Goal: Feedback & Contribution: Submit feedback/report problem

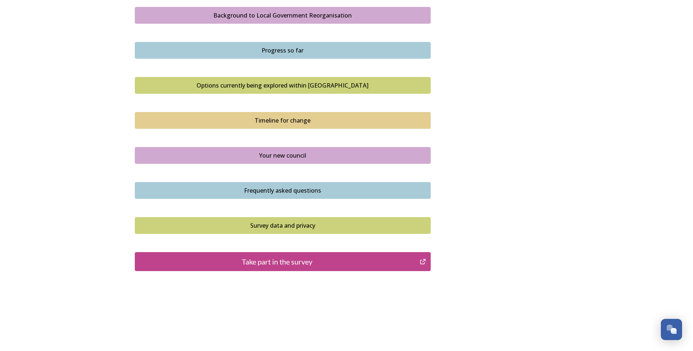
scroll to position [435, 0]
click at [295, 261] on div "Take part in the survey" at bounding box center [277, 261] width 277 height 11
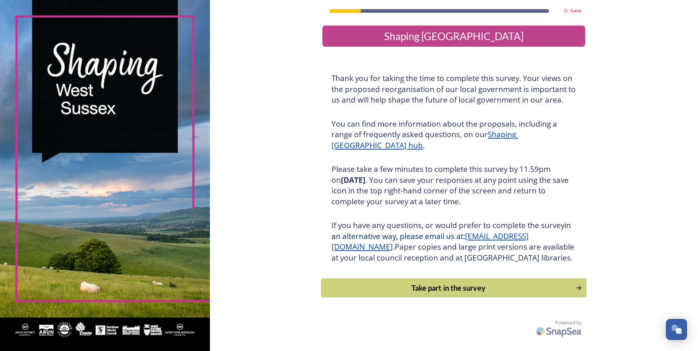
click at [456, 294] on div "Take part in the survey" at bounding box center [448, 288] width 247 height 11
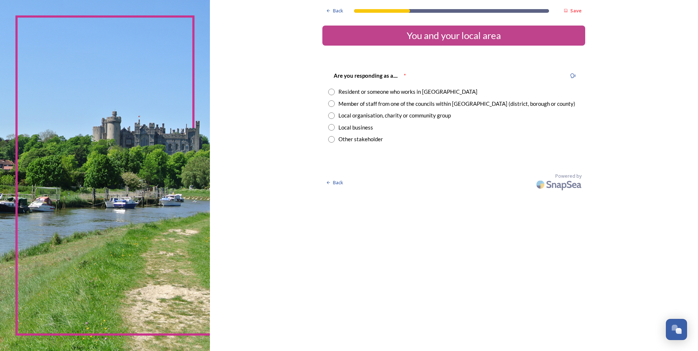
click at [331, 103] on input "radio" at bounding box center [331, 103] width 7 height 7
radio input "true"
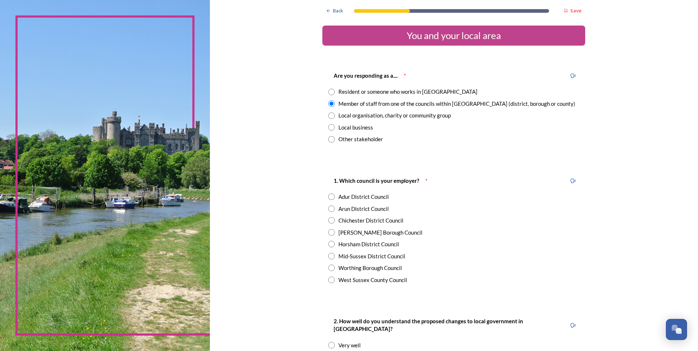
click at [329, 279] on input "radio" at bounding box center [331, 280] width 7 height 7
radio input "true"
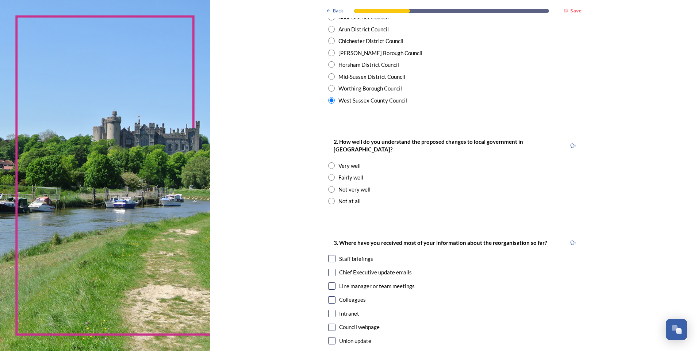
scroll to position [219, 0]
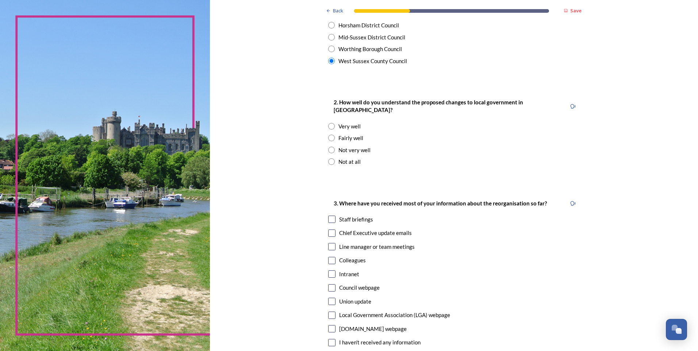
click at [329, 135] on input "radio" at bounding box center [331, 138] width 7 height 7
radio input "true"
click at [328, 216] on input "checkbox" at bounding box center [331, 219] width 7 height 7
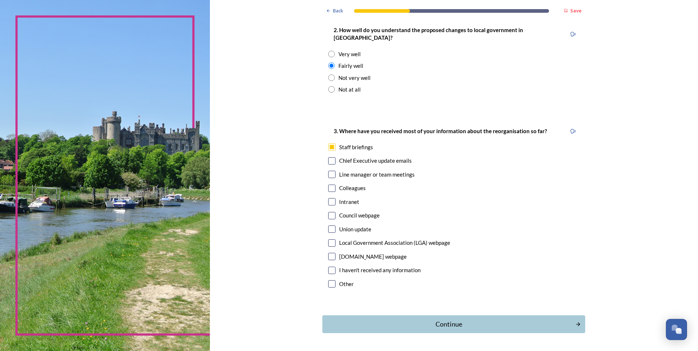
scroll to position [292, 0]
click at [331, 143] on input "checkbox" at bounding box center [331, 146] width 7 height 7
checkbox input "false"
click at [330, 157] on input "checkbox" at bounding box center [331, 160] width 7 height 7
checkbox input "true"
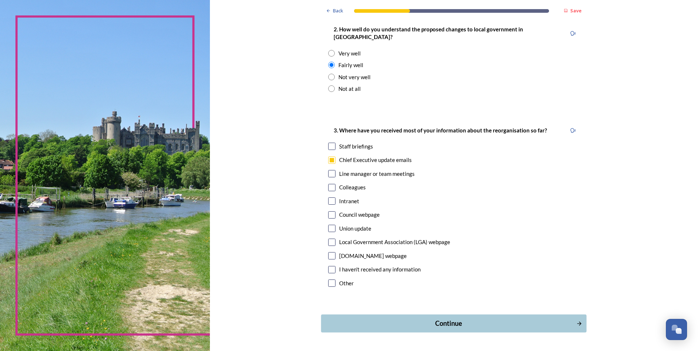
click at [442, 319] on div "Continue" at bounding box center [448, 324] width 247 height 10
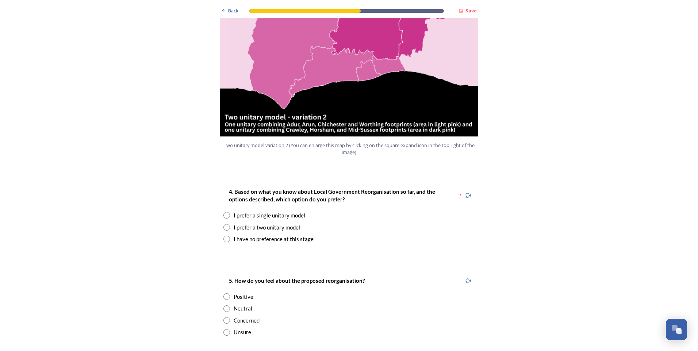
scroll to position [854, 0]
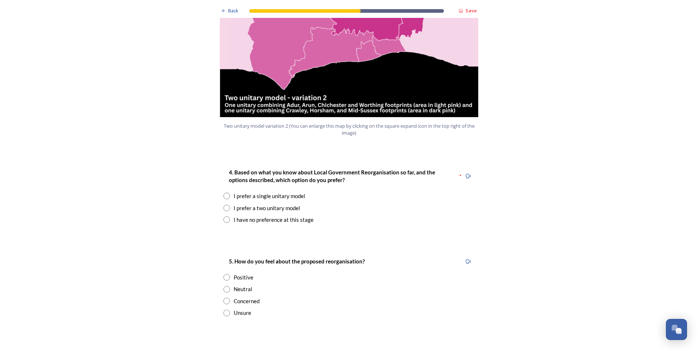
click at [225, 205] on input "radio" at bounding box center [227, 208] width 7 height 7
radio input "true"
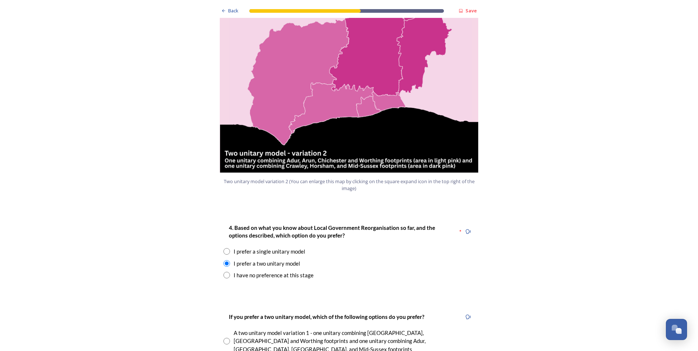
scroll to position [843, 0]
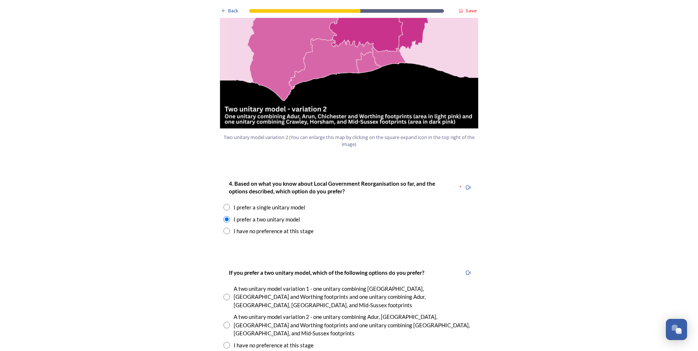
click at [224, 322] on input "radio" at bounding box center [227, 325] width 7 height 7
radio input "true"
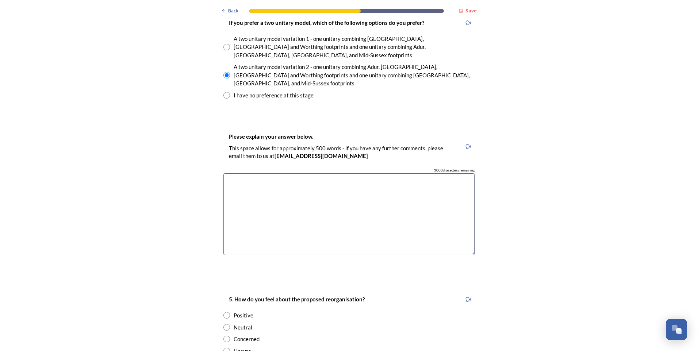
scroll to position [1098, 0]
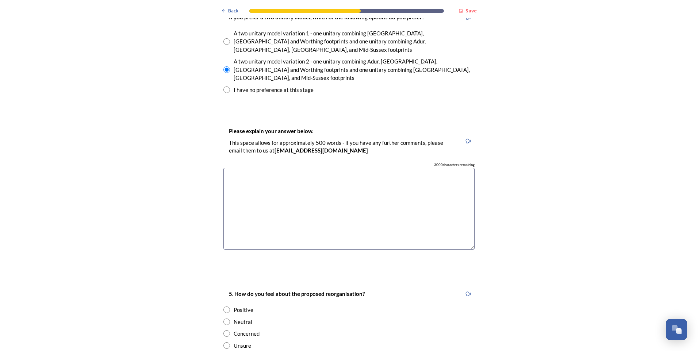
click at [224, 307] on input "radio" at bounding box center [227, 310] width 7 height 7
radio input "true"
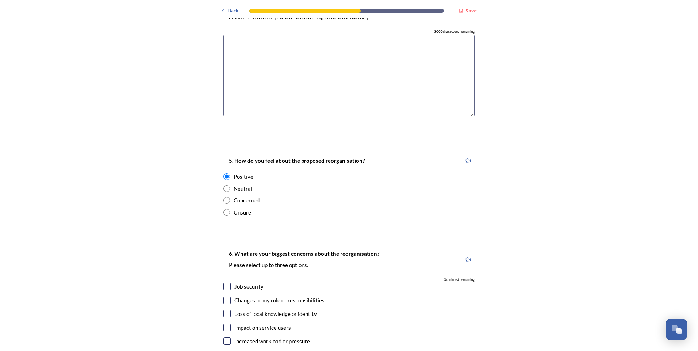
scroll to position [1244, 0]
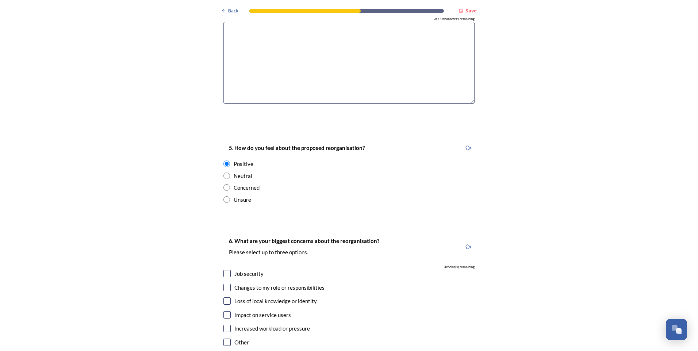
click at [225, 312] on input "checkbox" at bounding box center [227, 315] width 7 height 7
checkbox input "true"
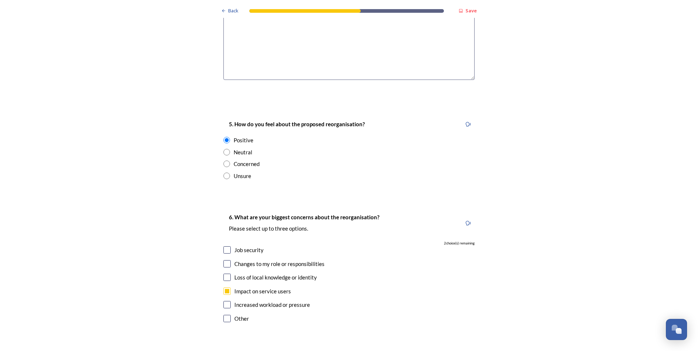
scroll to position [1281, 0]
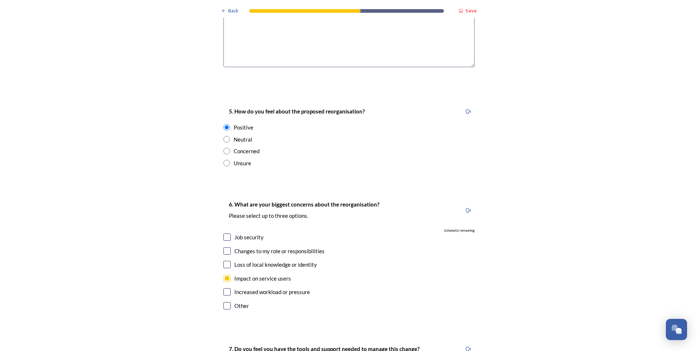
click at [224, 234] on input "checkbox" at bounding box center [227, 237] width 7 height 7
checkbox input "true"
click at [226, 261] on input "checkbox" at bounding box center [227, 264] width 7 height 7
checkbox input "true"
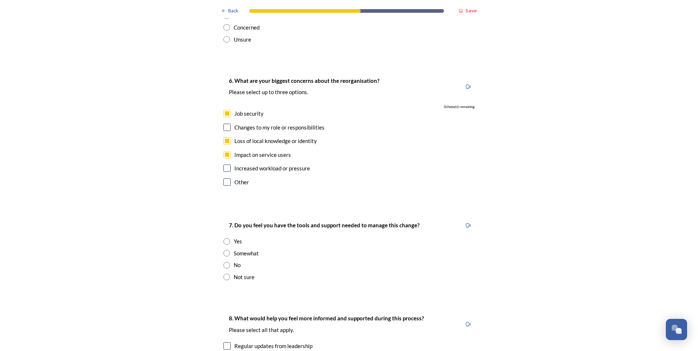
scroll to position [1427, 0]
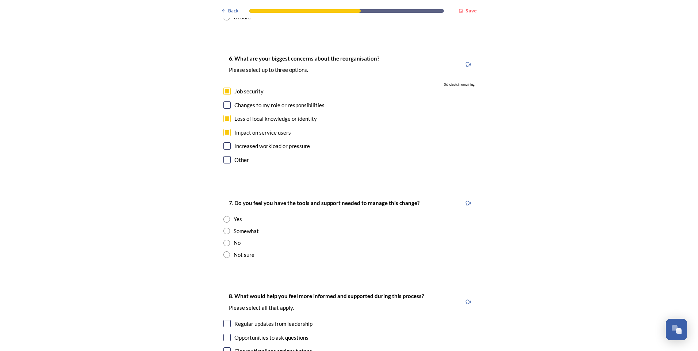
click at [225, 252] on input "radio" at bounding box center [227, 255] width 7 height 7
radio input "true"
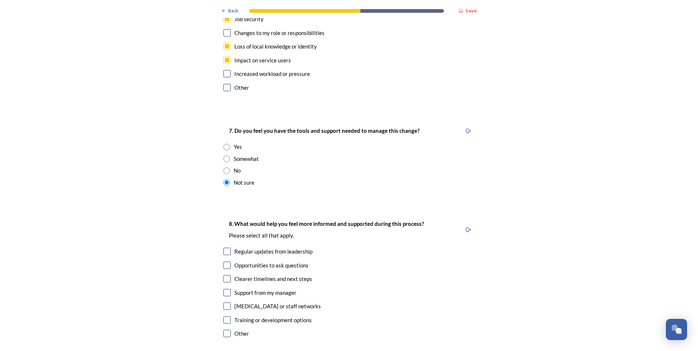
scroll to position [1500, 0]
click at [224, 247] on input "checkbox" at bounding box center [227, 250] width 7 height 7
checkbox input "true"
click at [226, 275] on input "checkbox" at bounding box center [227, 278] width 7 height 7
checkbox input "true"
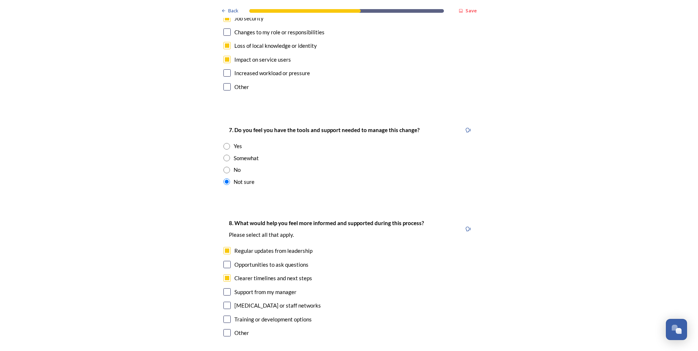
click at [226, 261] on input "checkbox" at bounding box center [227, 264] width 7 height 7
checkbox input "true"
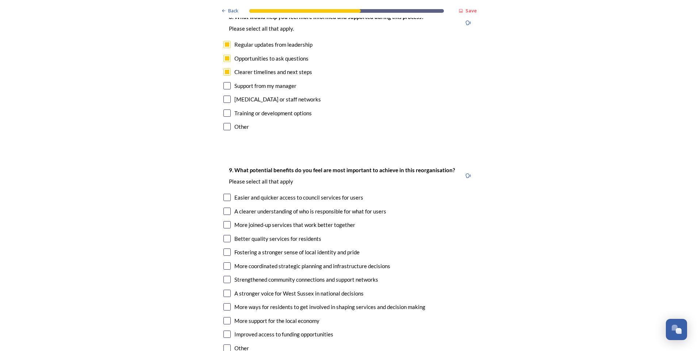
scroll to position [1719, 0]
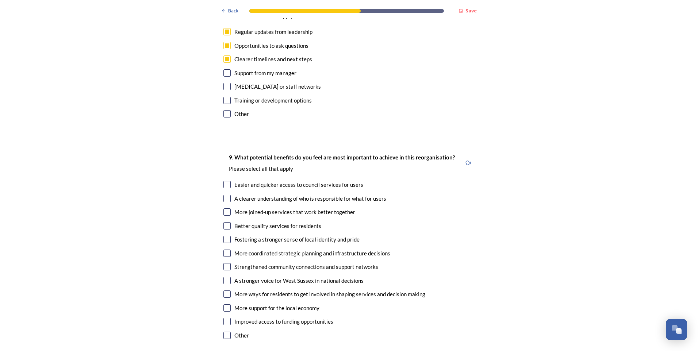
click at [226, 181] on input "checkbox" at bounding box center [227, 184] width 7 height 7
checkbox input "true"
click at [225, 195] on input "checkbox" at bounding box center [227, 198] width 7 height 7
checkbox input "true"
click at [224, 209] on input "checkbox" at bounding box center [227, 212] width 7 height 7
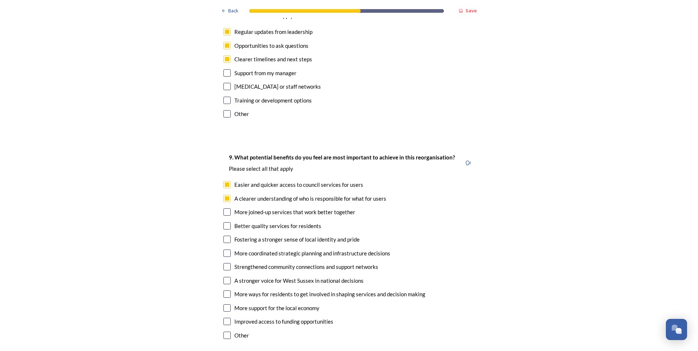
checkbox input "true"
click at [228, 222] on input "checkbox" at bounding box center [227, 225] width 7 height 7
checkbox input "true"
click at [226, 250] on input "checkbox" at bounding box center [227, 253] width 7 height 7
checkbox input "true"
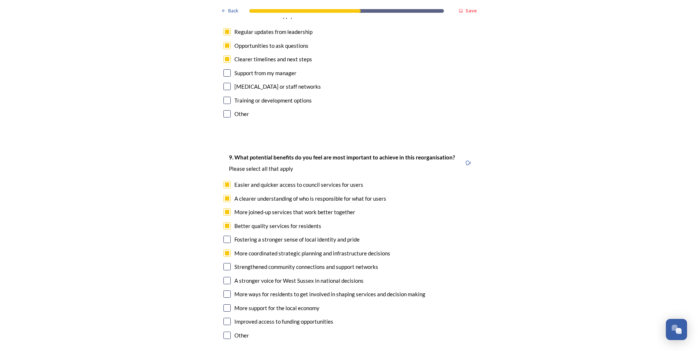
click at [224, 318] on input "checkbox" at bounding box center [227, 321] width 7 height 7
checkbox input "true"
click at [224, 263] on input "checkbox" at bounding box center [227, 266] width 7 height 7
checkbox input "true"
click at [226, 277] on input "checkbox" at bounding box center [227, 280] width 7 height 7
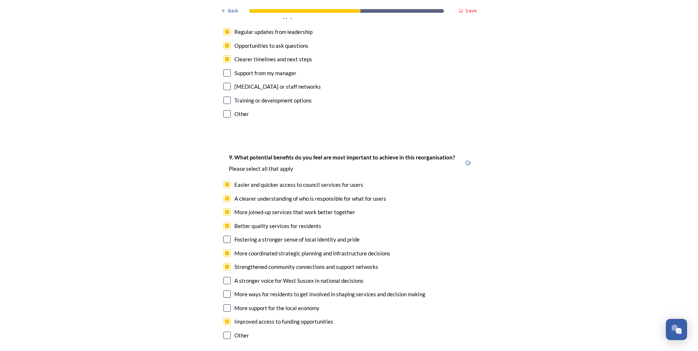
checkbox input "true"
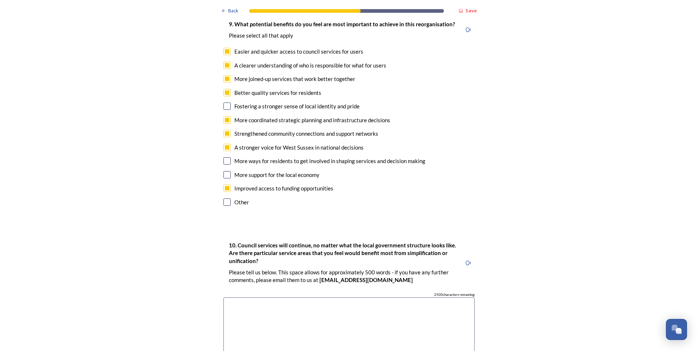
scroll to position [1865, 0]
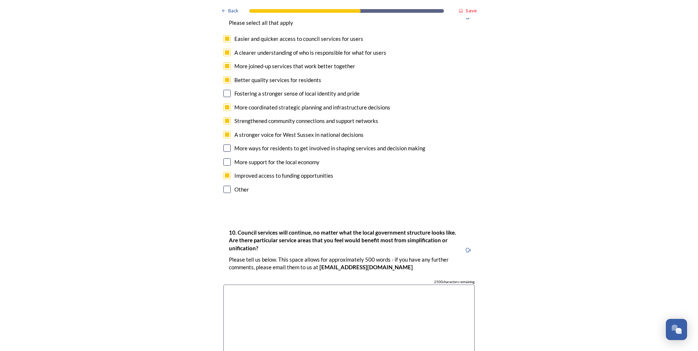
click at [244, 285] on textarea at bounding box center [349, 326] width 251 height 82
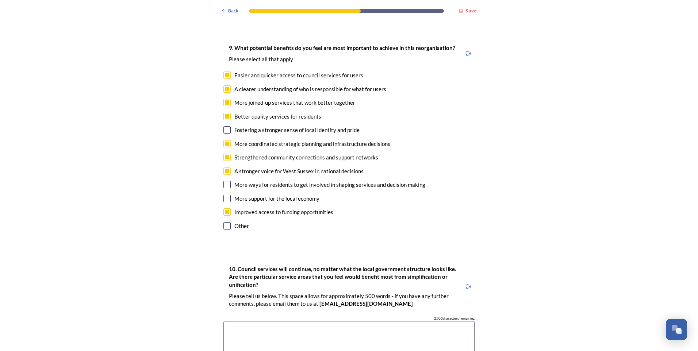
type textarea "M"
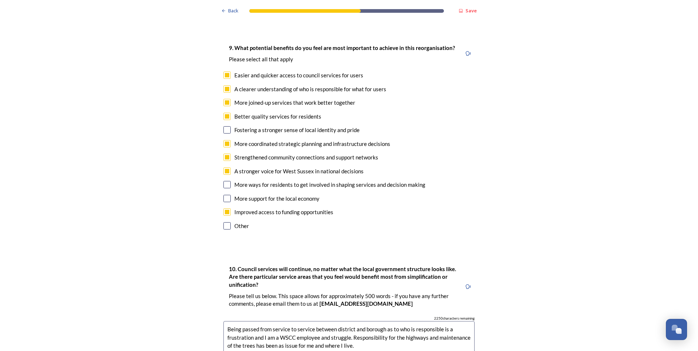
drag, startPoint x: 308, startPoint y: 308, endPoint x: 292, endPoint y: 308, distance: 16.4
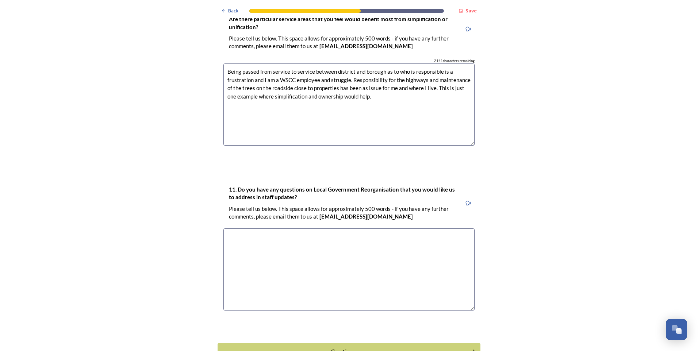
scroll to position [2101, 0]
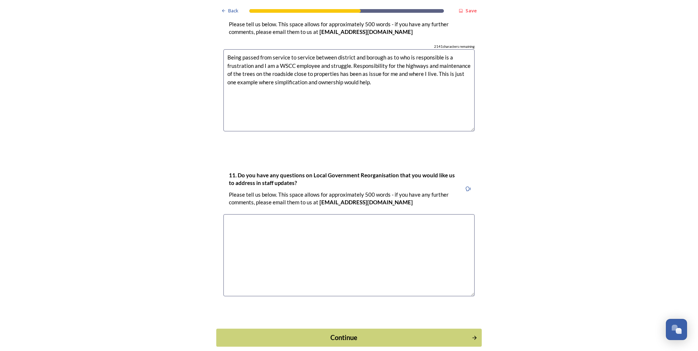
type textarea "Being passed from service to service between district and borough as to who is …"
click at [346, 333] on div "Continue" at bounding box center [344, 338] width 247 height 10
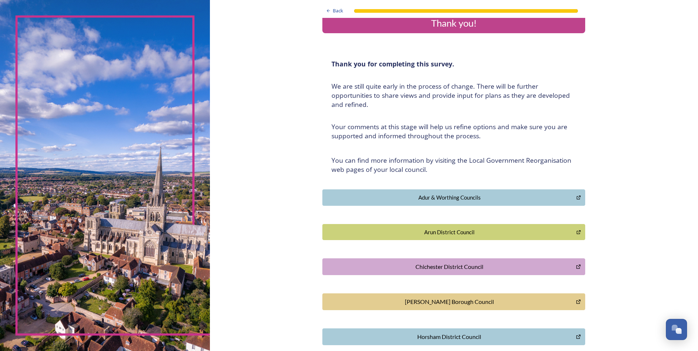
scroll to position [0, 0]
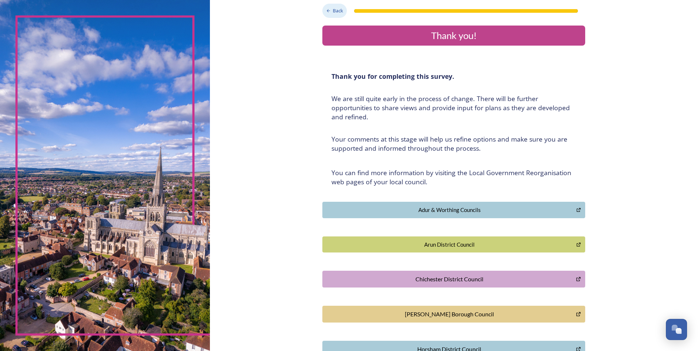
click at [333, 12] on span "Back" at bounding box center [338, 10] width 10 height 7
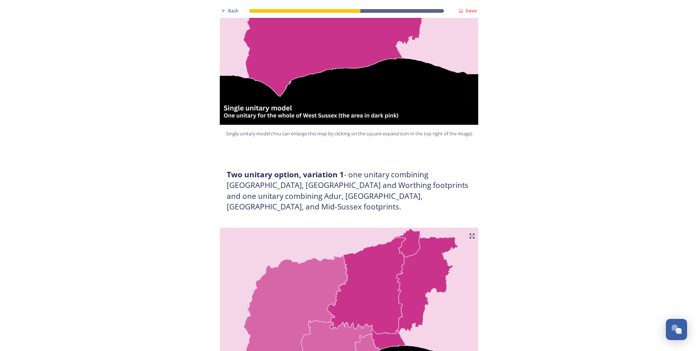
scroll to position [219, 0]
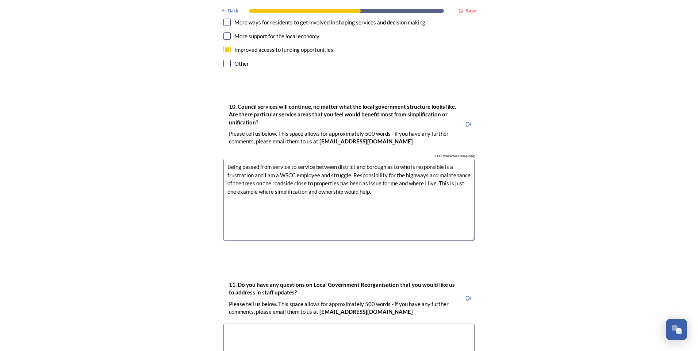
scroll to position [2101, 0]
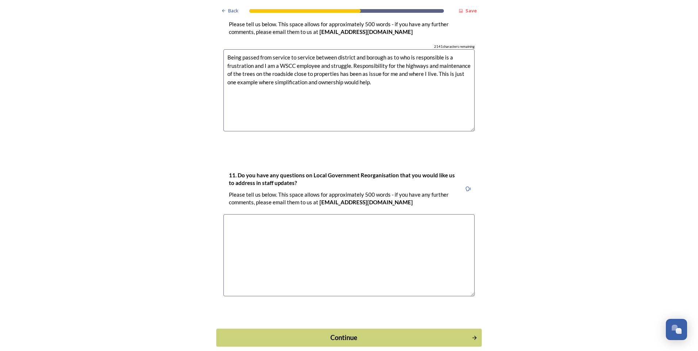
click at [471, 335] on icon "Continue" at bounding box center [474, 338] width 6 height 7
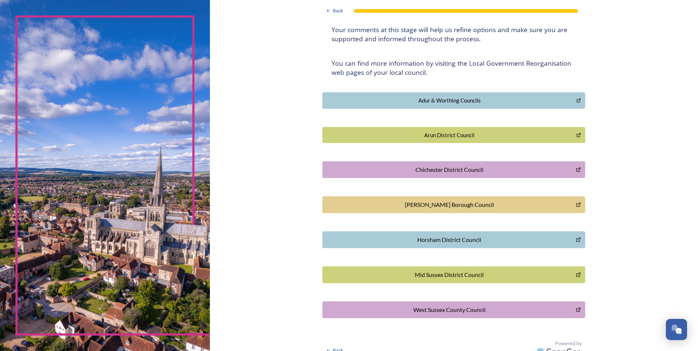
scroll to position [119, 0]
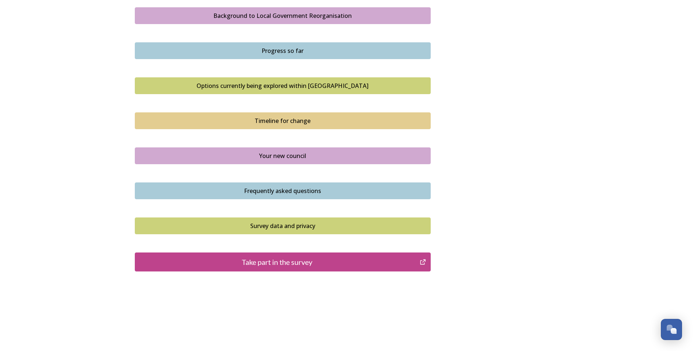
scroll to position [435, 0]
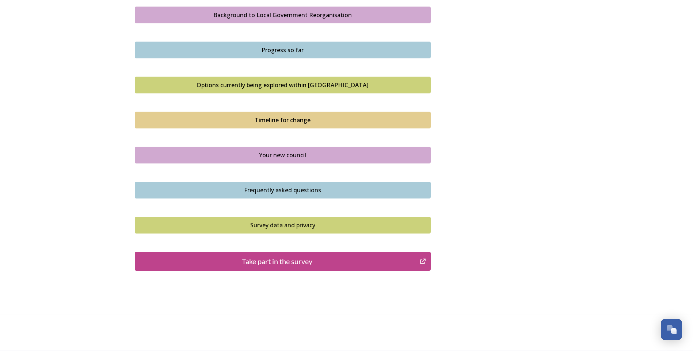
click at [304, 262] on div "Take part in the survey" at bounding box center [277, 261] width 277 height 11
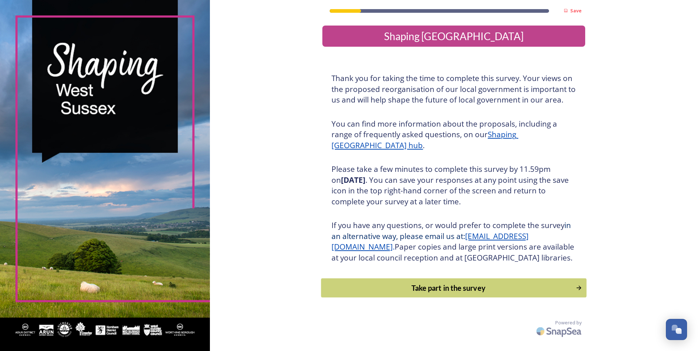
click at [472, 294] on div "Take part in the survey" at bounding box center [448, 288] width 247 height 11
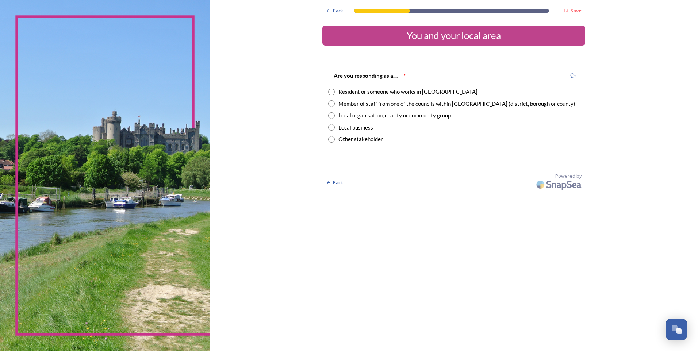
click at [331, 91] on input "radio" at bounding box center [331, 92] width 7 height 7
radio input "true"
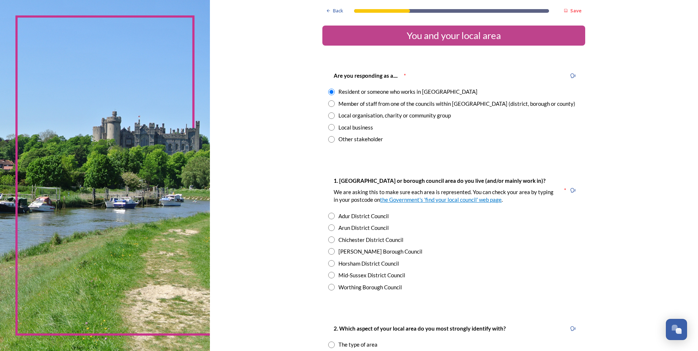
click at [329, 287] on input "radio" at bounding box center [331, 287] width 7 height 7
radio input "true"
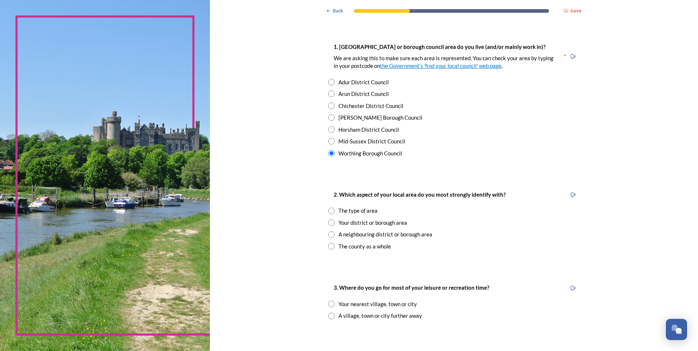
scroll to position [183, 0]
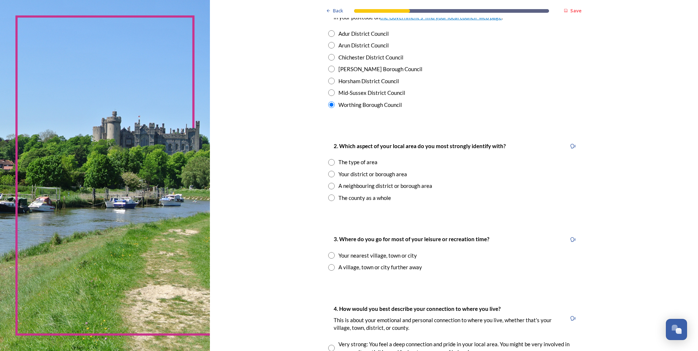
click at [329, 173] on input "radio" at bounding box center [331, 174] width 7 height 7
radio input "true"
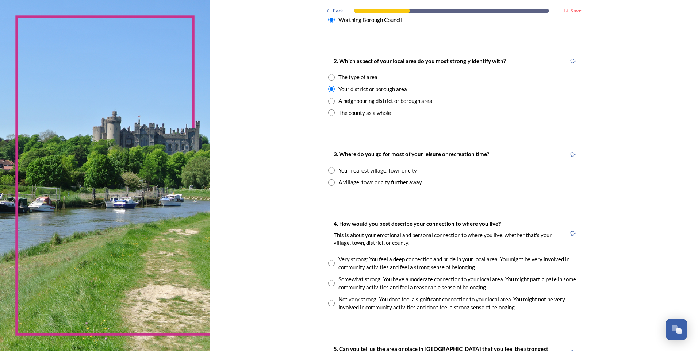
scroll to position [292, 0]
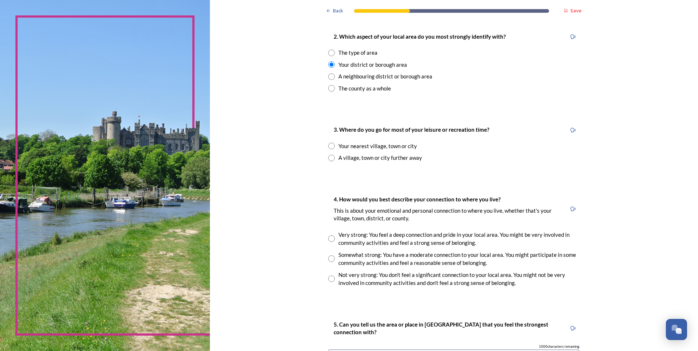
click at [329, 156] on input "radio" at bounding box center [331, 158] width 7 height 7
radio input "true"
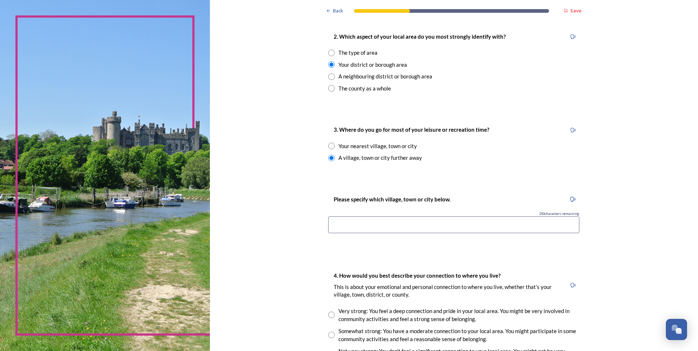
click at [367, 220] on input at bounding box center [453, 225] width 251 height 17
type input "Brighton"
click at [470, 248] on div "Back Save You and your local area Are you responding as a.... * Resident or som…" at bounding box center [453, 176] width 263 height 936
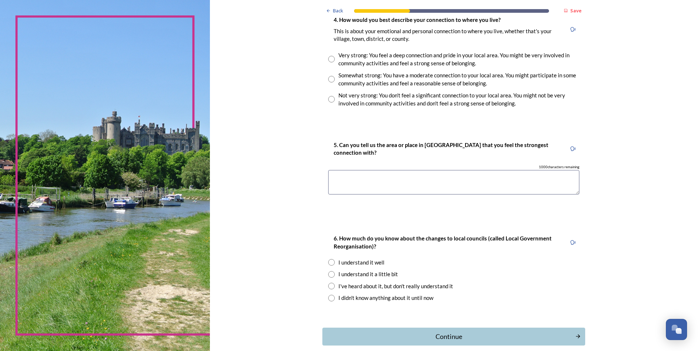
scroll to position [512, 0]
